Goal: Complete application form

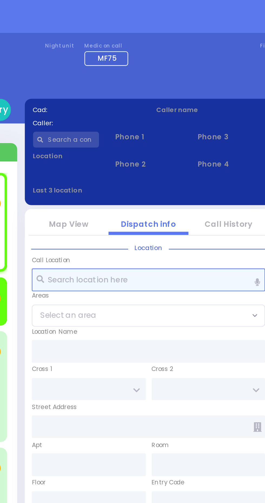
select select
radio input "true"
select select
type input "14:29"
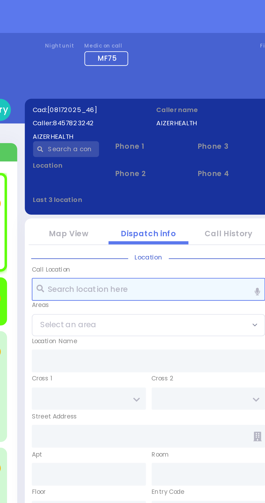
select select
radio input "true"
select select
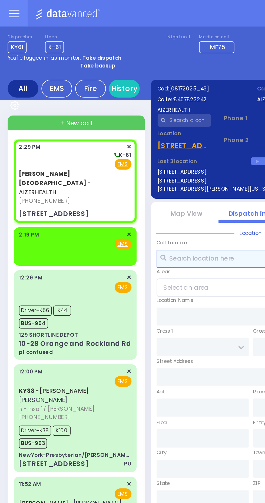
select select
radio input "true"
select select
type input "49 Forest Road"
type input "Hurstville"
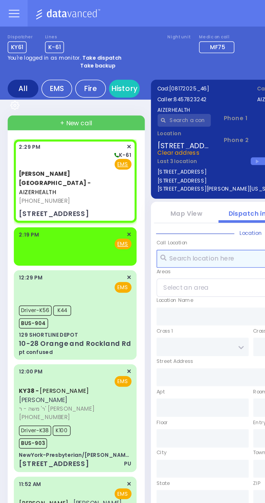
type input "New South Wales"
type input "2220"
select select
type input "car"
radio input "true"
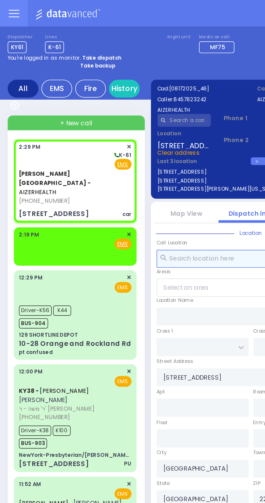
select select
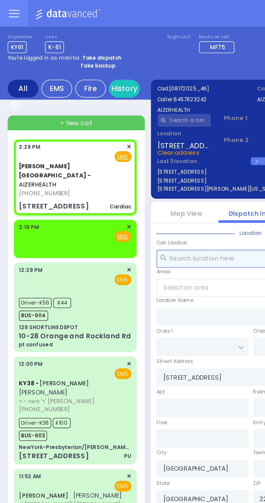
select select
type input "Cardiac"
radio input "true"
select select
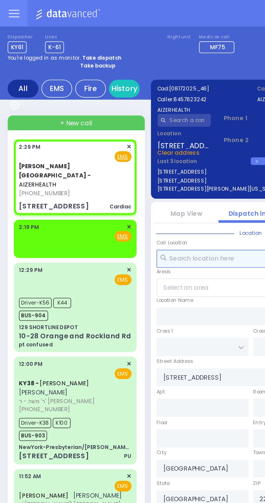
radio input "true"
select select
radio input "true"
select select
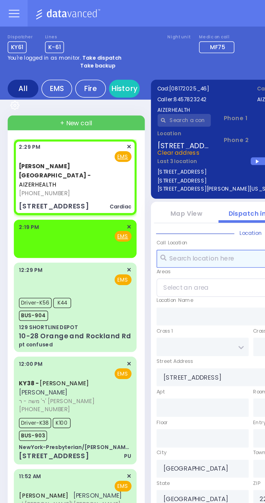
select select
radio input "true"
select select
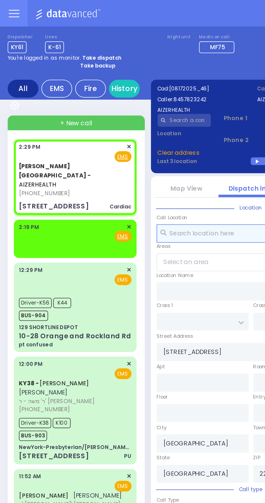
type input "4"
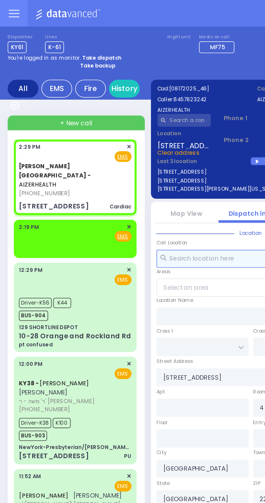
select select
radio input "true"
select select
click at [137, 104] on div "Cad: [08172025_46] Caller: 8457823242 AIZERHEALTH Caller name AIZERHEALTH /" at bounding box center [132, 73] width 105 height 63
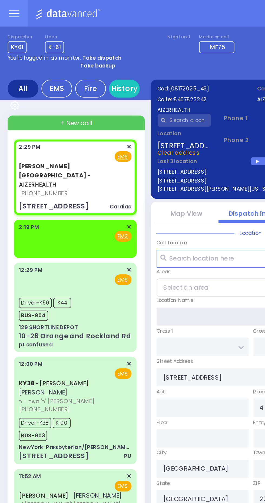
click at [138, 165] on input "text" at bounding box center [132, 168] width 99 height 10
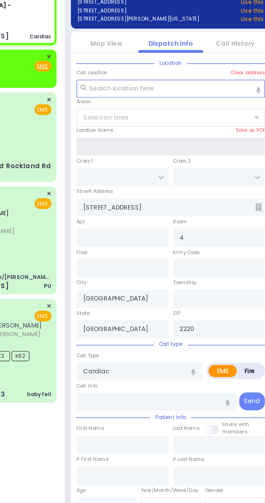
type input "P"
